Goal: Participate in discussion: Engage in conversation with other users on a specific topic

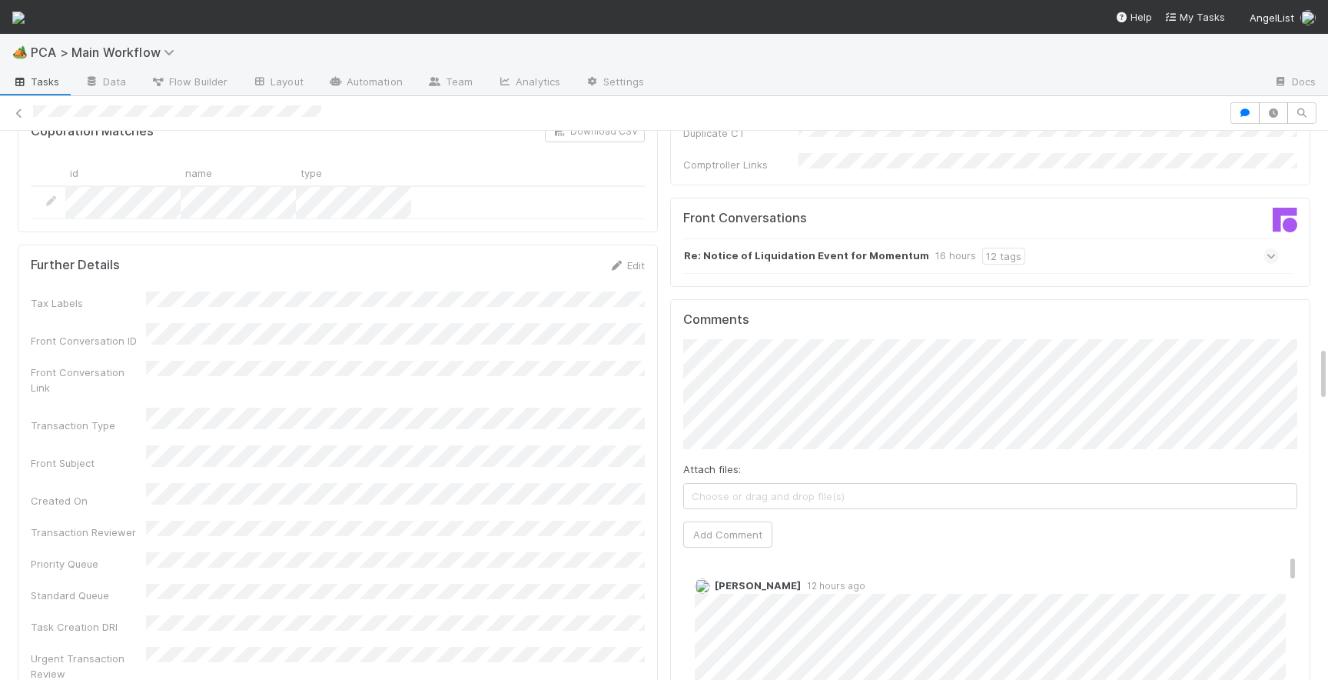
scroll to position [2141, 0]
click at [1275, 249] on icon at bounding box center [1272, 256] width 10 height 15
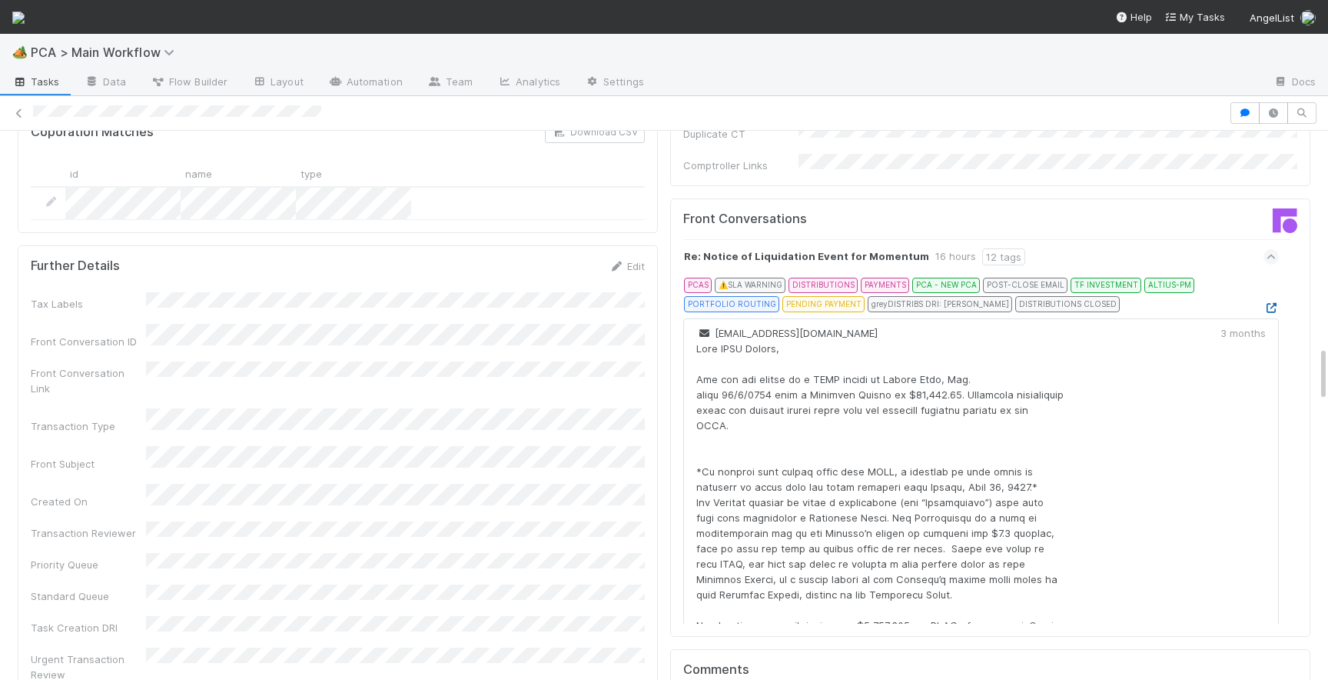
click at [1270, 303] on icon at bounding box center [1271, 308] width 15 height 10
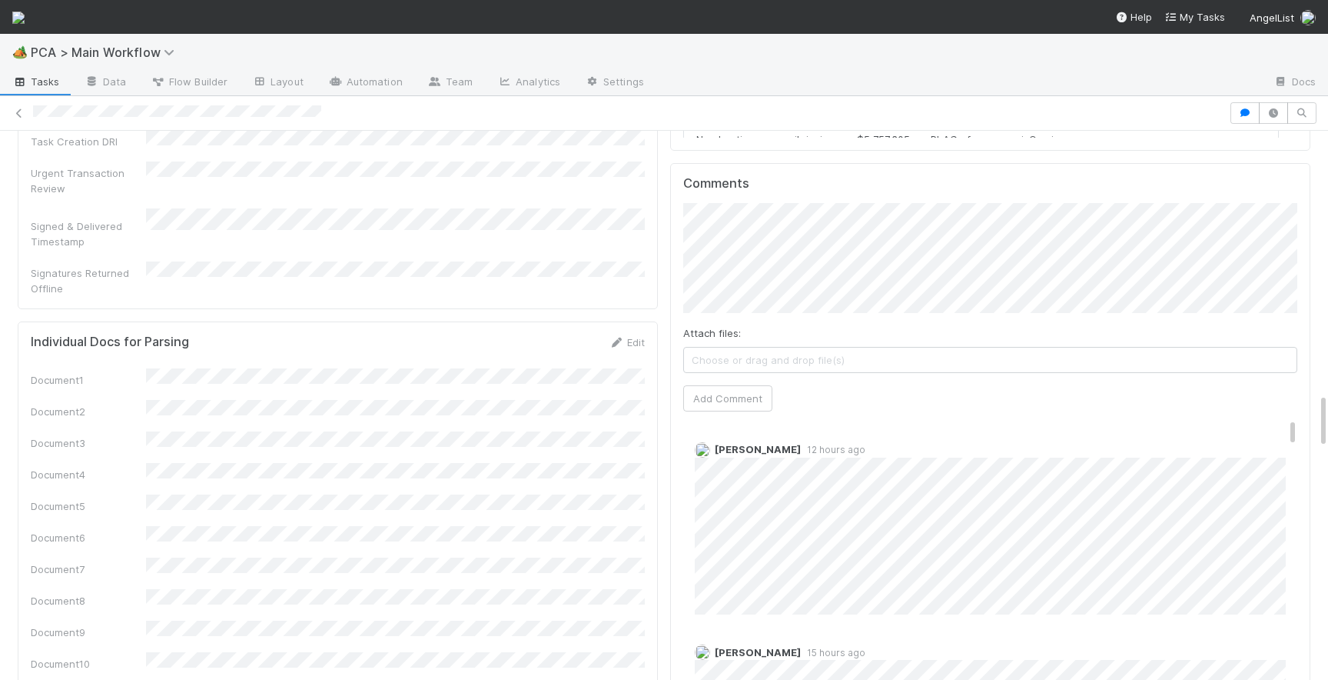
scroll to position [2588, 0]
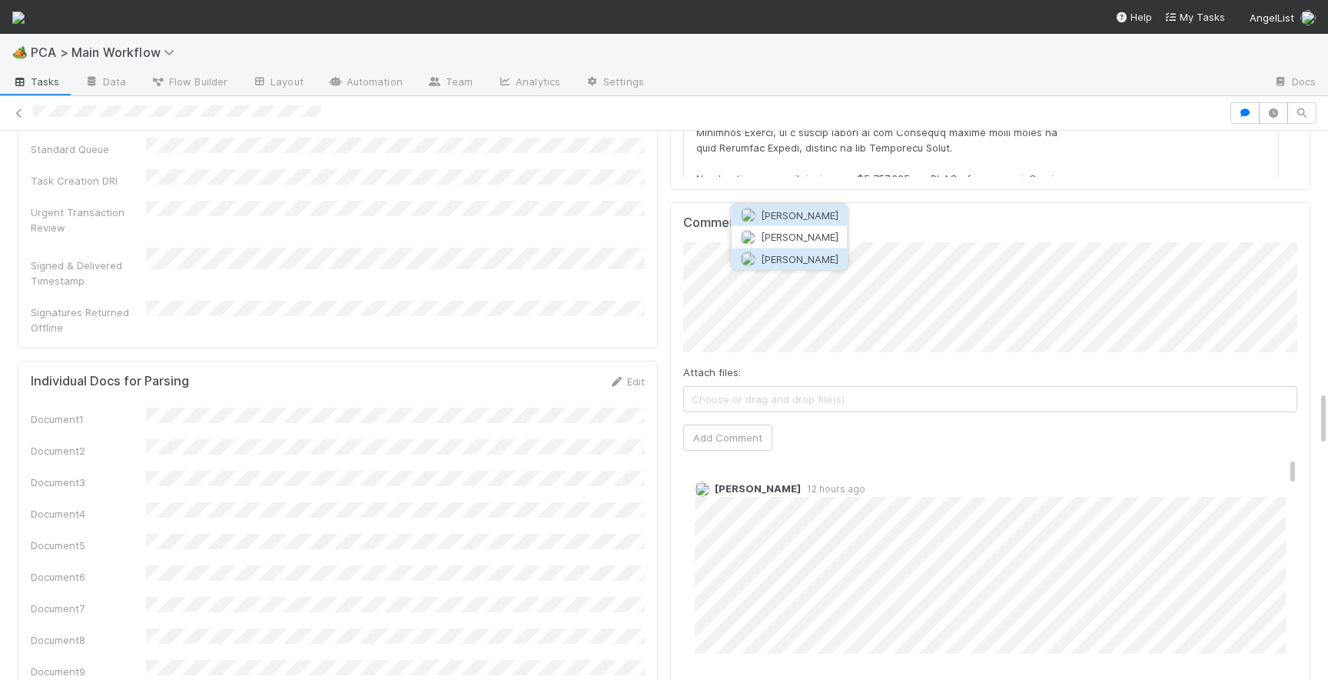
click at [830, 258] on span "[PERSON_NAME]" at bounding box center [800, 258] width 78 height 12
click at [703, 424] on button "Add Comment" at bounding box center [727, 437] width 89 height 26
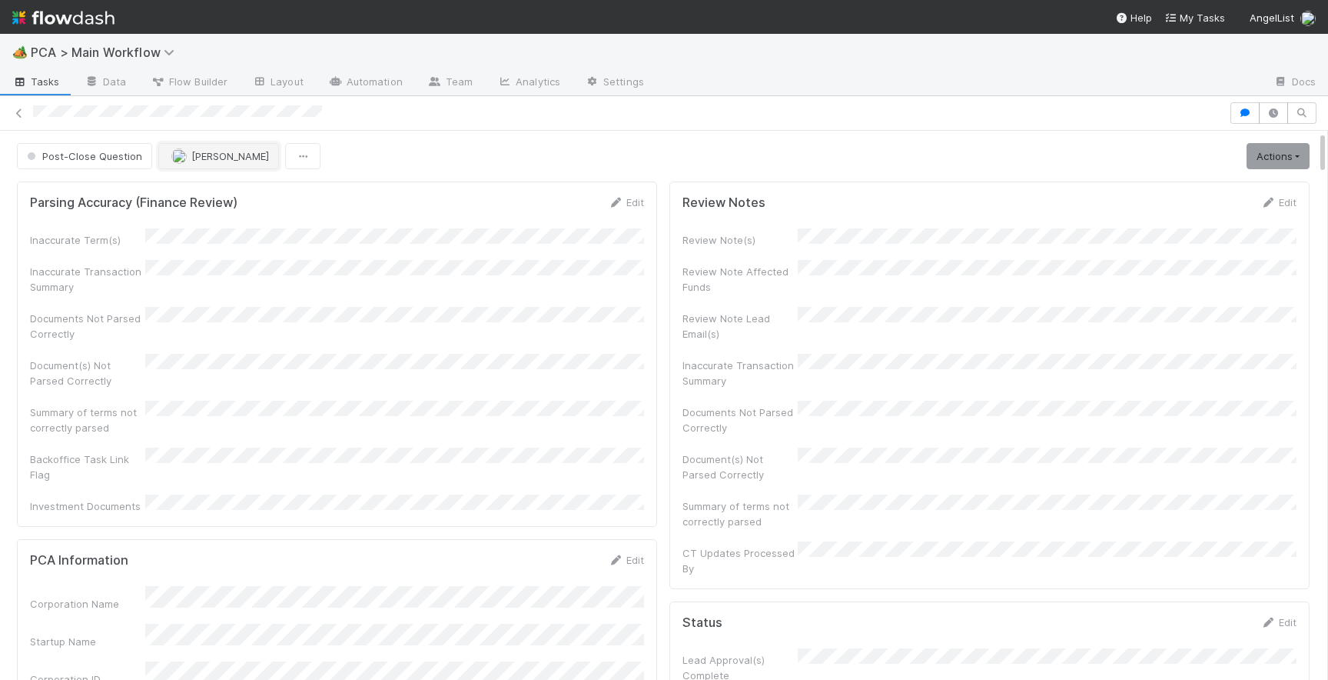
click at [221, 161] on span "[PERSON_NAME]" at bounding box center [230, 156] width 78 height 12
click at [224, 195] on span "Josh Tarr you" at bounding box center [229, 194] width 101 height 12
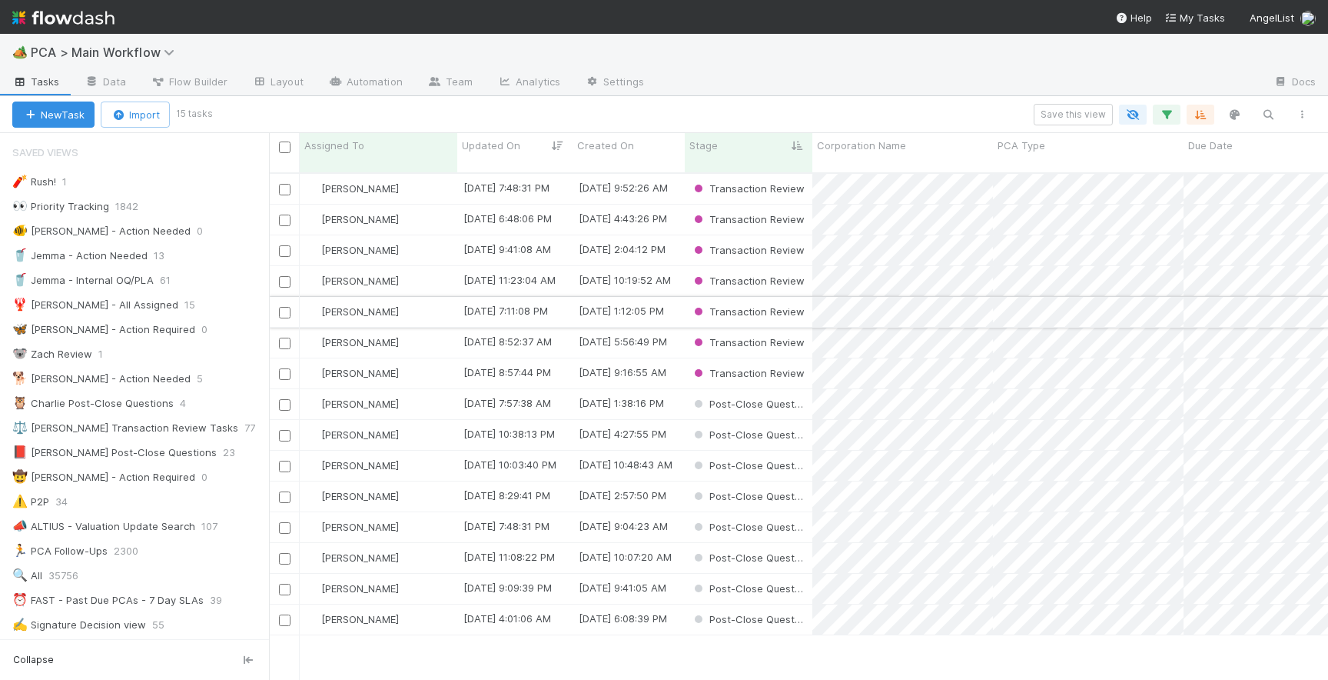
scroll to position [519, 1059]
